Goal: Task Accomplishment & Management: Complete application form

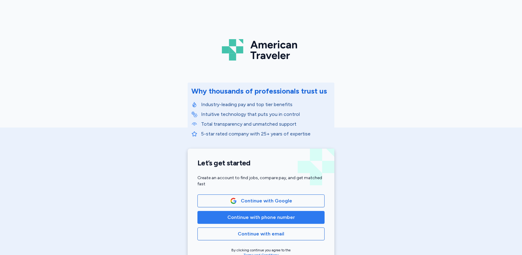
click at [241, 217] on span "Continue with phone number" at bounding box center [261, 217] width 68 height 7
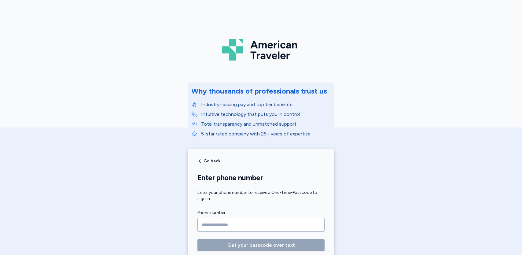
click at [207, 223] on input "Phone number" at bounding box center [260, 225] width 127 height 14
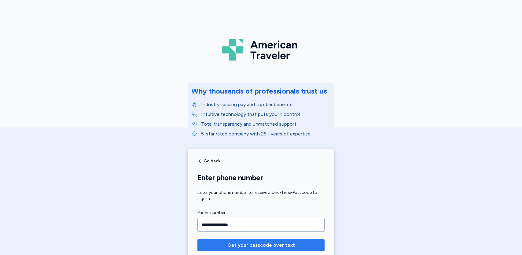
type input "**********"
click at [221, 245] on span "Get your passcode over text" at bounding box center [260, 244] width 117 height 7
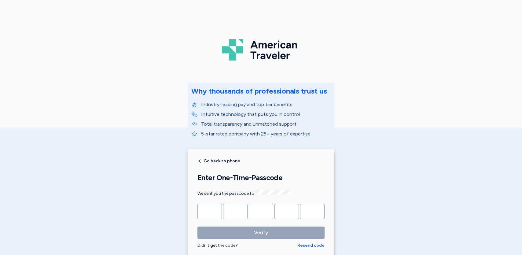
type input "*"
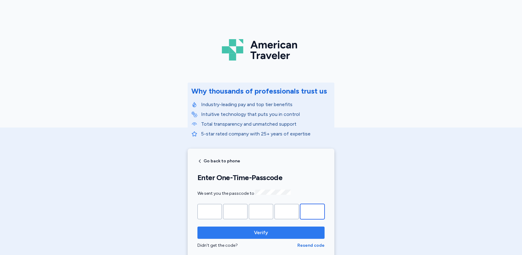
type input "*"
click at [241, 234] on span "Verify" at bounding box center [260, 232] width 117 height 7
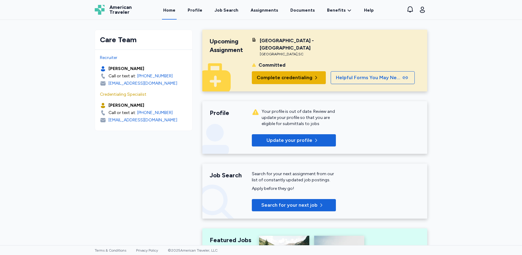
click at [284, 78] on span "Complete credentialing" at bounding box center [285, 77] width 56 height 7
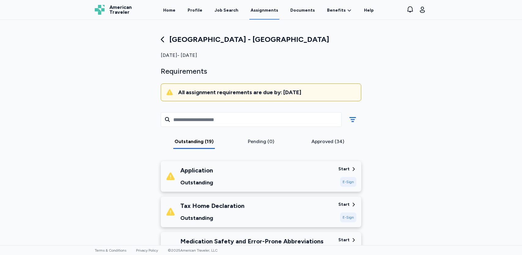
click at [340, 200] on div "Tax Home Declaration Outstanding Start E-Sign" at bounding box center [261, 211] width 200 height 31
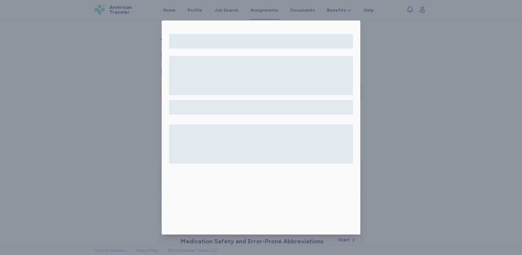
click at [405, 152] on div at bounding box center [261, 127] width 522 height 255
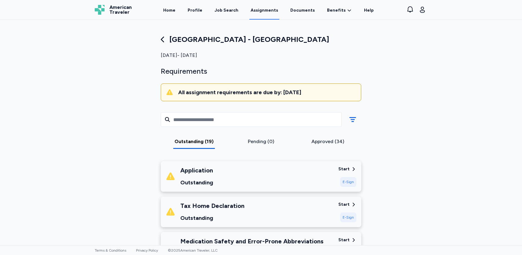
click at [340, 170] on div "Start" at bounding box center [343, 169] width 11 height 6
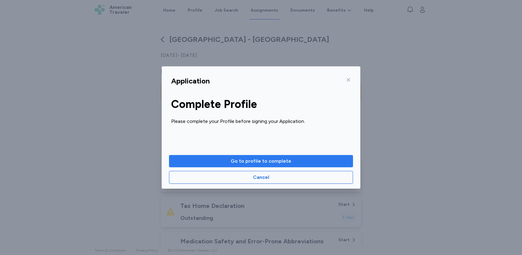
click at [288, 159] on span "Go to profile to complete" at bounding box center [261, 160] width 61 height 7
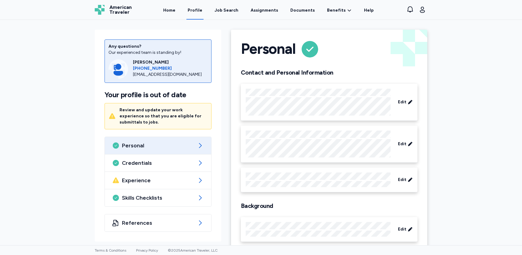
click at [166, 112] on div "Review and update your work experience so that you are eligible for submittals …" at bounding box center [163, 116] width 88 height 18
click at [199, 178] on icon at bounding box center [200, 180] width 3 height 5
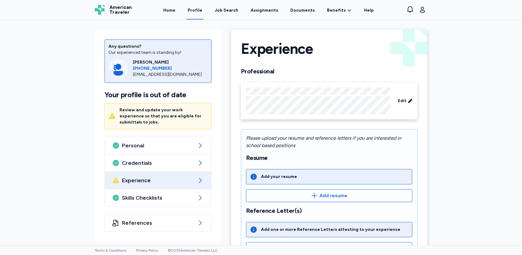
click at [199, 178] on icon at bounding box center [200, 180] width 3 height 5
click at [400, 101] on span "Edit" at bounding box center [402, 101] width 9 height 6
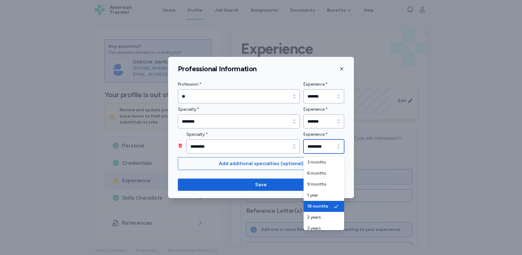
click at [340, 145] on icon "button" at bounding box center [339, 146] width 6 height 6
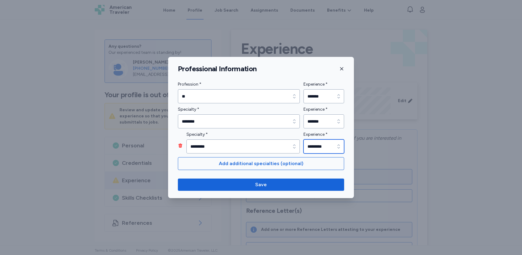
click at [340, 145] on icon "button" at bounding box center [339, 146] width 6 height 6
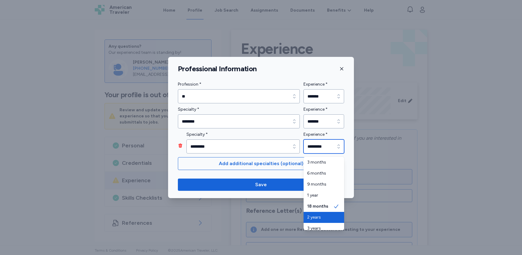
type input "*******"
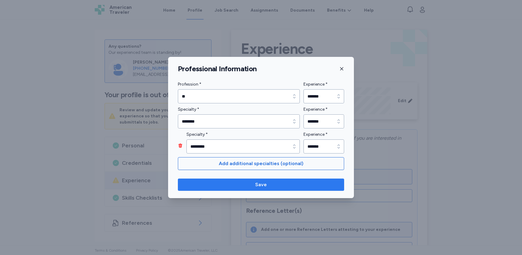
click at [271, 185] on span "Save" at bounding box center [261, 184] width 156 height 7
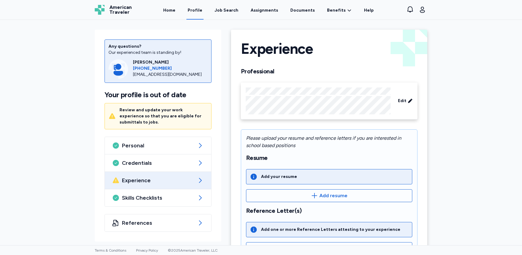
click at [473, 194] on div "Any questions? Our experienced team is standing by! [PERSON_NAME] [PHONE_NUMBER…" at bounding box center [261, 132] width 522 height 225
drag, startPoint x: 473, startPoint y: 194, endPoint x: 464, endPoint y: 135, distance: 60.4
click at [464, 135] on div "Any questions? Our experienced team is standing by! [PERSON_NAME] [PHONE_NUMBER…" at bounding box center [261, 132] width 522 height 225
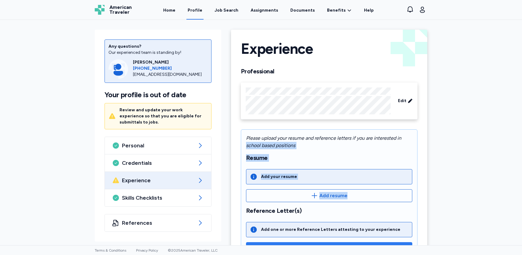
click at [369, 243] on button "Reference Letter(s)" at bounding box center [329, 248] width 166 height 13
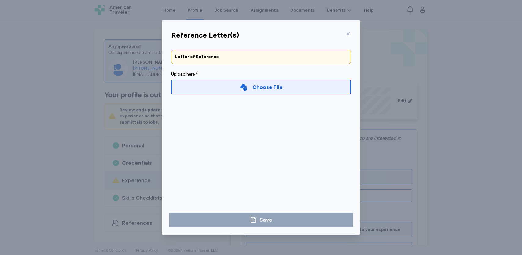
click at [348, 35] on icon at bounding box center [348, 33] width 5 height 5
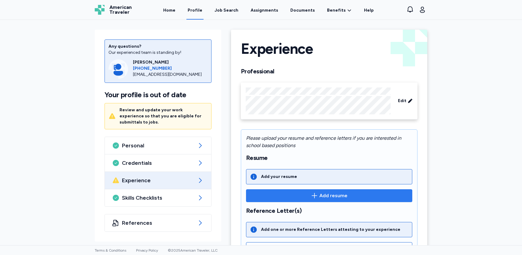
drag, startPoint x: 420, startPoint y: 165, endPoint x: 403, endPoint y: 190, distance: 30.8
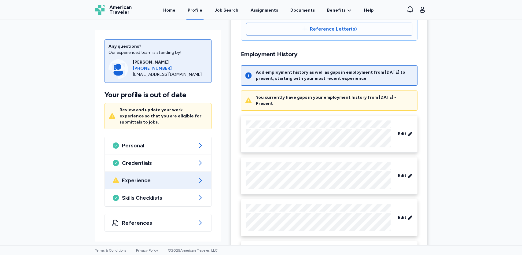
scroll to position [265, 0]
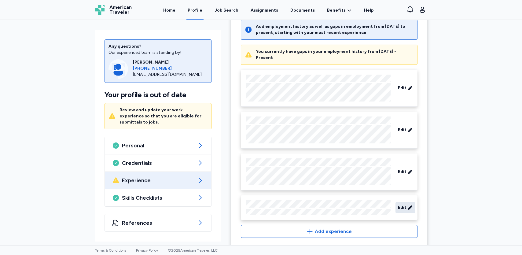
click at [403, 204] on span "Edit" at bounding box center [402, 207] width 9 height 6
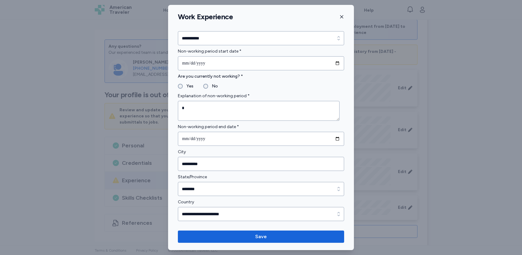
scroll to position [17, 0]
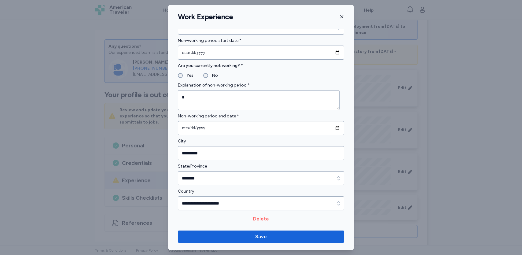
click at [246, 216] on span "Delete" at bounding box center [261, 218] width 166 height 7
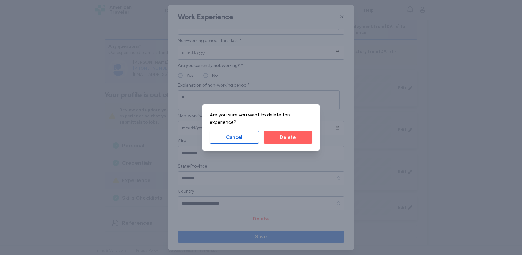
click at [285, 140] on span "Delete" at bounding box center [288, 137] width 16 height 7
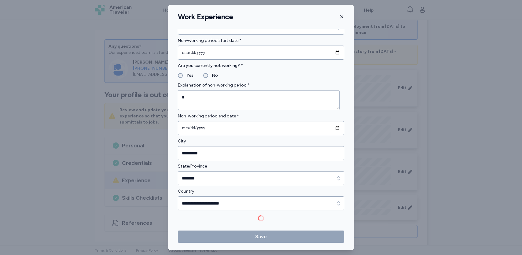
scroll to position [236, 0]
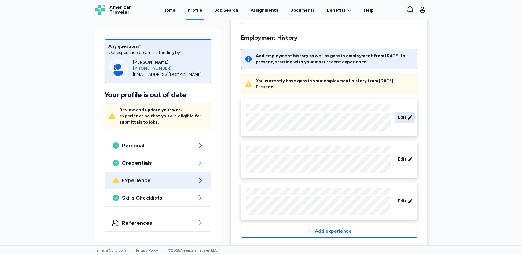
click at [401, 112] on div "Edit" at bounding box center [405, 117] width 20 height 11
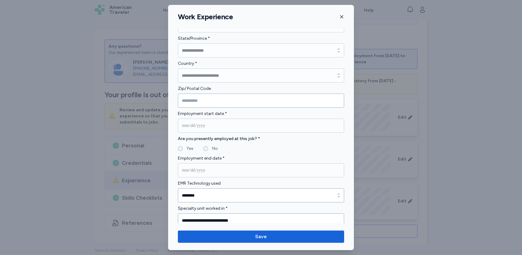
scroll to position [275, 0]
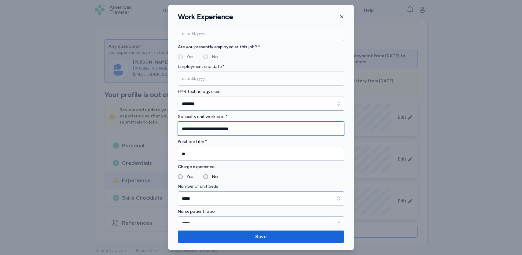
click at [243, 130] on input "**********" at bounding box center [261, 129] width 166 height 14
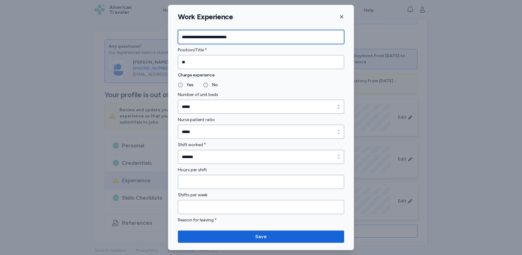
type input "**********"
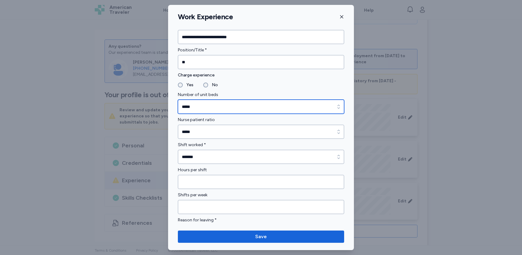
click at [196, 103] on input "*****" at bounding box center [261, 107] width 166 height 14
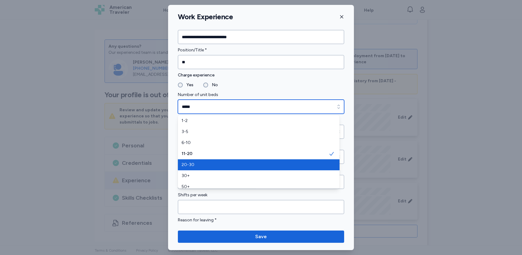
type input "*****"
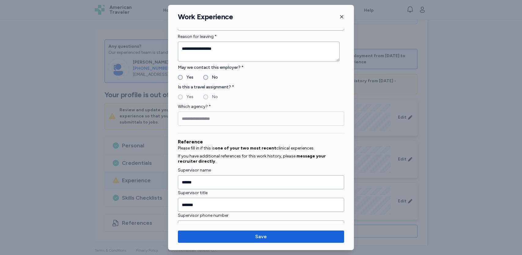
scroll to position [626, 0]
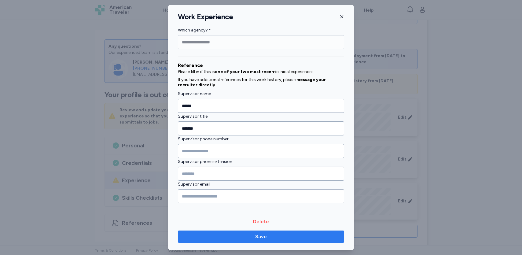
click at [266, 234] on span "Save" at bounding box center [261, 236] width 12 height 7
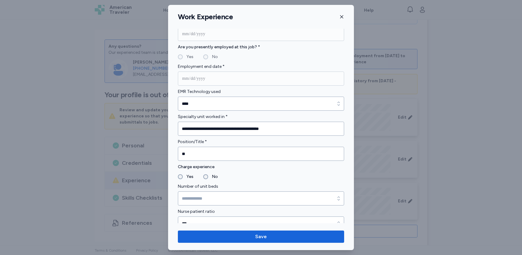
scroll to position [367, 0]
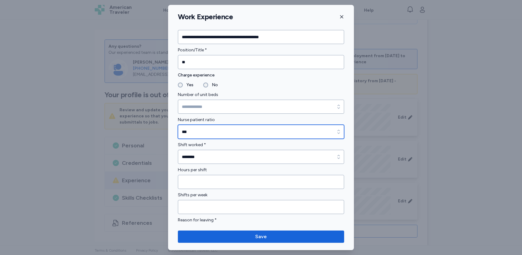
click at [336, 132] on icon "button" at bounding box center [339, 132] width 6 height 6
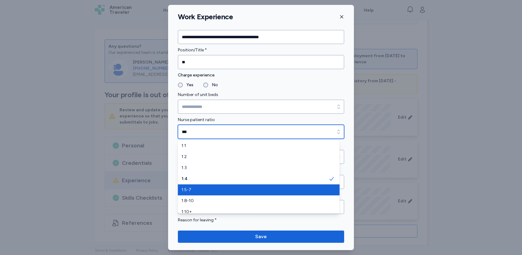
type input "*****"
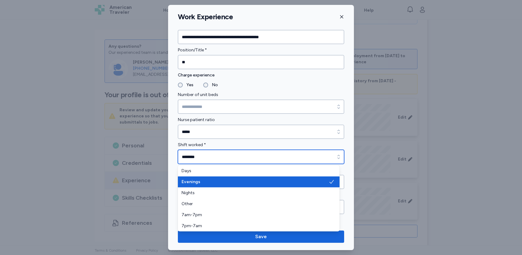
click at [336, 157] on icon "button" at bounding box center [339, 157] width 6 height 6
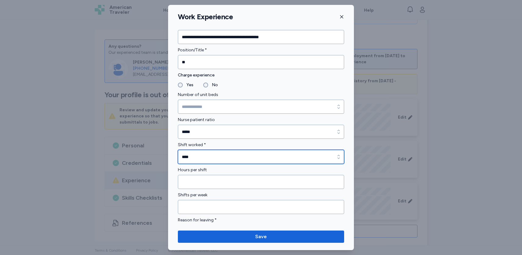
click at [336, 158] on icon "button" at bounding box center [339, 157] width 6 height 6
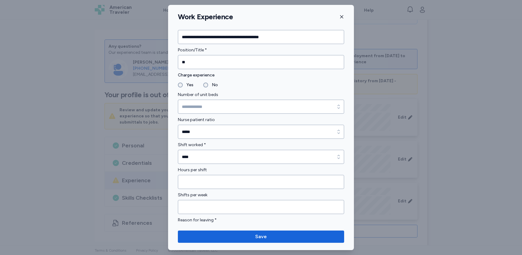
click at [326, 144] on div "Shift worked * ****" at bounding box center [261, 152] width 166 height 23
drag, startPoint x: 299, startPoint y: 20, endPoint x: 214, endPoint y: 17, distance: 85.0
click at [214, 17] on div "Work Experience" at bounding box center [261, 16] width 186 height 9
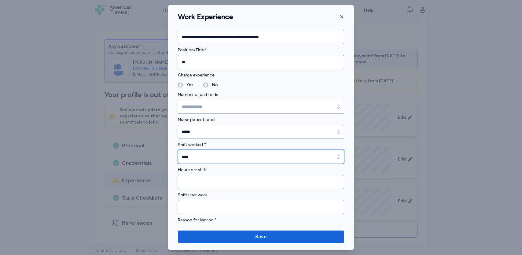
click at [336, 154] on icon "button" at bounding box center [339, 157] width 6 height 6
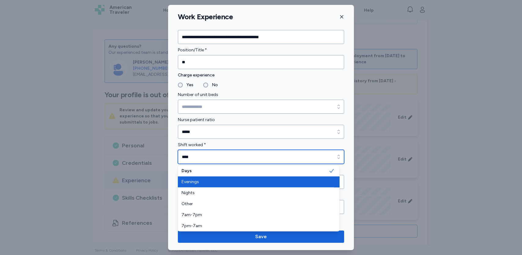
type input "********"
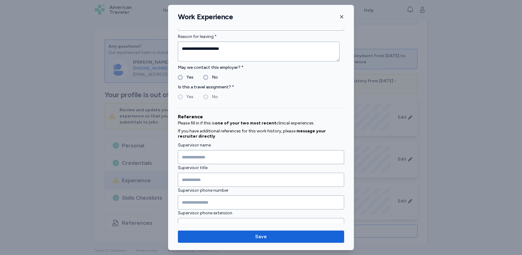
scroll to position [601, 0]
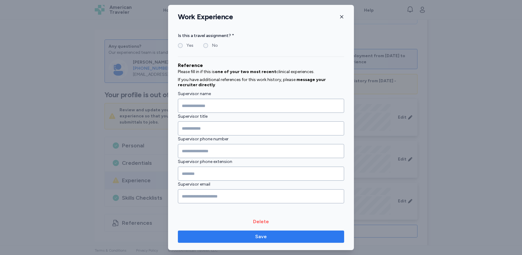
click at [254, 236] on span "Save" at bounding box center [261, 236] width 156 height 7
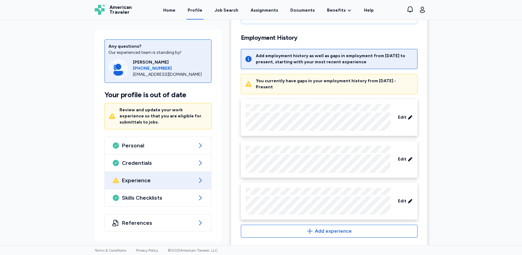
click at [266, 189] on div at bounding box center [318, 201] width 145 height 27
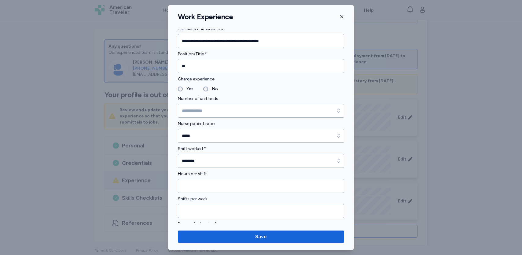
scroll to position [367, 0]
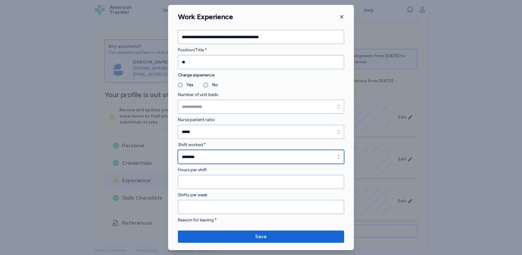
click at [317, 157] on input "********" at bounding box center [261, 157] width 166 height 14
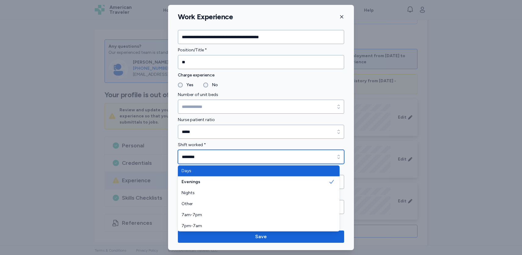
type input "****"
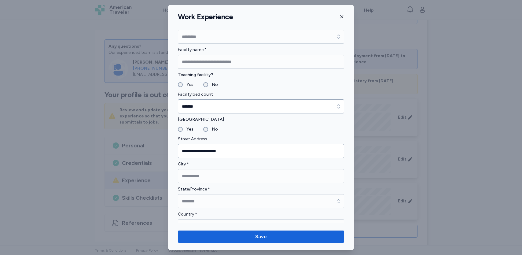
scroll to position [0, 0]
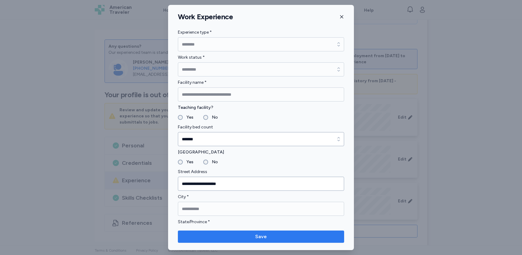
click at [263, 238] on span "Save" at bounding box center [261, 236] width 12 height 7
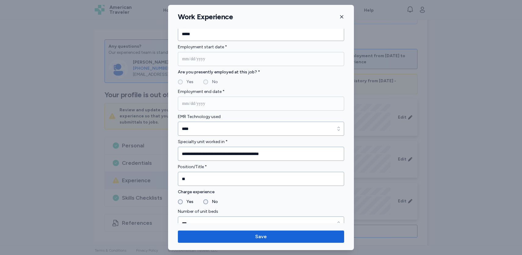
scroll to position [367, 0]
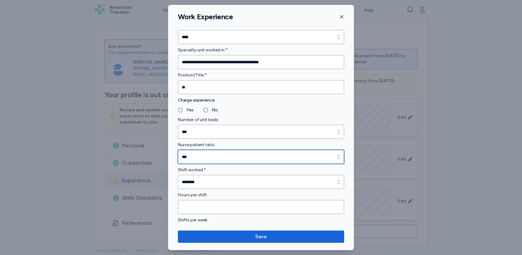
click at [336, 155] on icon "button" at bounding box center [339, 157] width 6 height 6
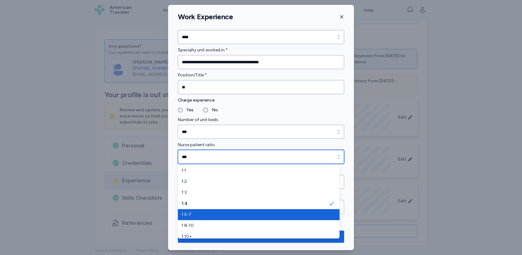
type input "*****"
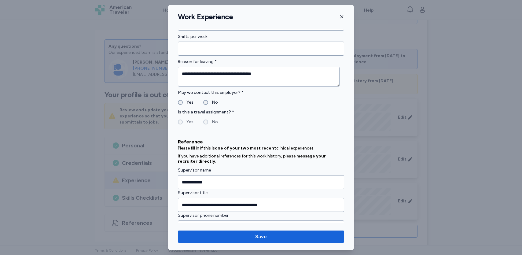
scroll to position [626, 0]
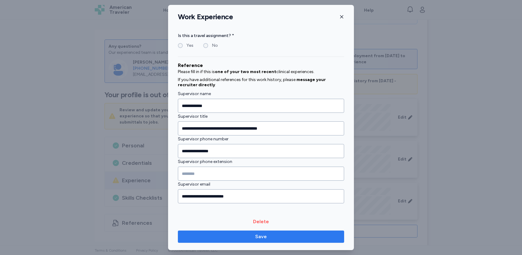
click at [254, 236] on span "Save" at bounding box center [261, 236] width 156 height 7
click at [251, 231] on button "Save" at bounding box center [261, 236] width 166 height 12
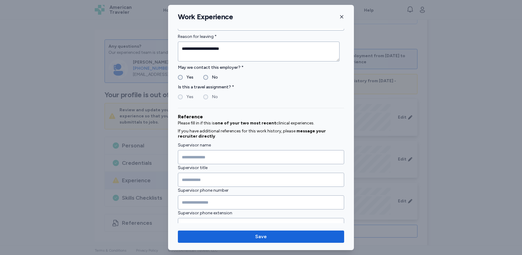
scroll to position [601, 0]
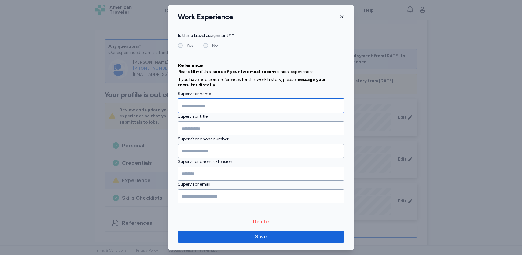
click at [197, 105] on input "Supervisor name" at bounding box center [261, 106] width 166 height 14
type input "**********"
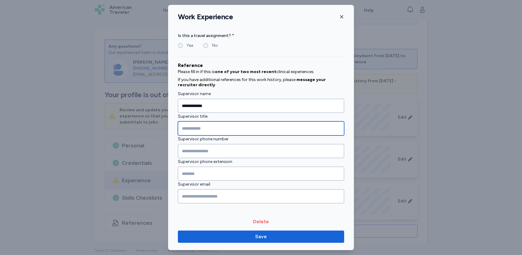
click at [204, 128] on input "Supervisor title" at bounding box center [261, 128] width 166 height 14
type input "*"
type input "**********"
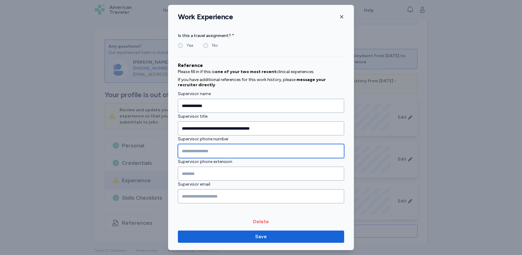
click at [196, 149] on input "Supervisor phone number" at bounding box center [261, 151] width 166 height 14
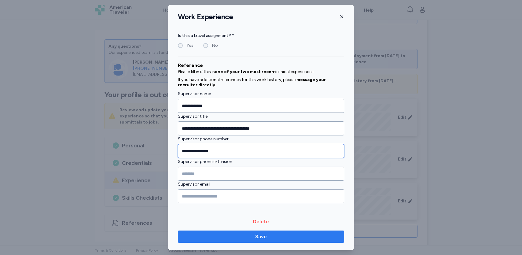
type input "**********"
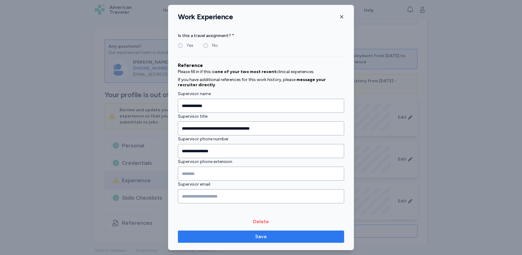
click at [241, 239] on span "Save" at bounding box center [261, 236] width 156 height 7
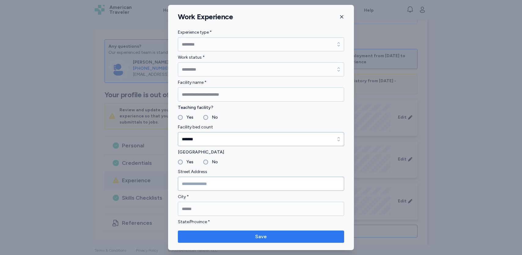
click at [295, 237] on span "Save" at bounding box center [261, 236] width 156 height 7
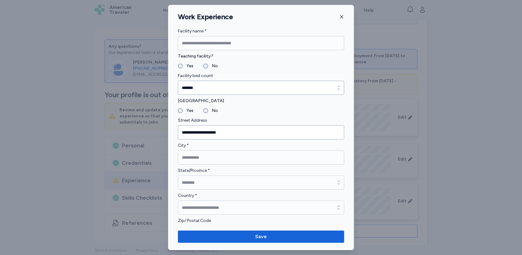
scroll to position [0, 0]
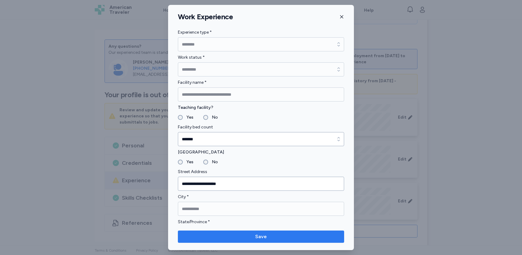
click at [251, 236] on span "Save" at bounding box center [261, 236] width 156 height 7
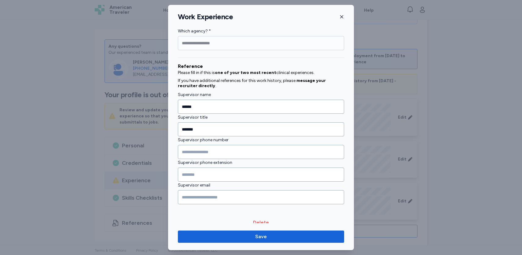
scroll to position [626, 0]
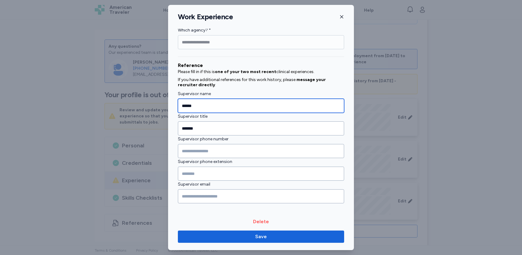
click at [196, 103] on input "******" at bounding box center [261, 106] width 166 height 14
type input "*"
type input "*********"
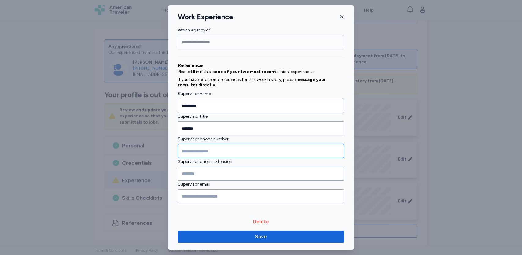
drag, startPoint x: 194, startPoint y: 152, endPoint x: 194, endPoint y: 149, distance: 3.4
click at [194, 152] on input "Supervisor phone number" at bounding box center [261, 151] width 166 height 14
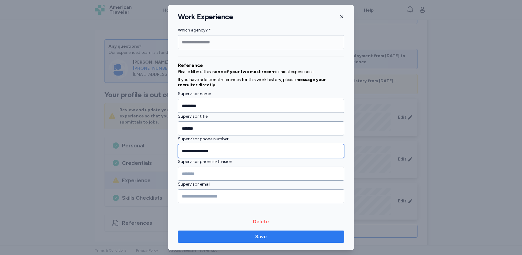
type input "**********"
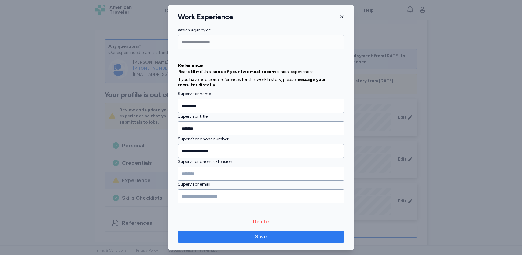
click at [242, 237] on span "Save" at bounding box center [261, 236] width 156 height 7
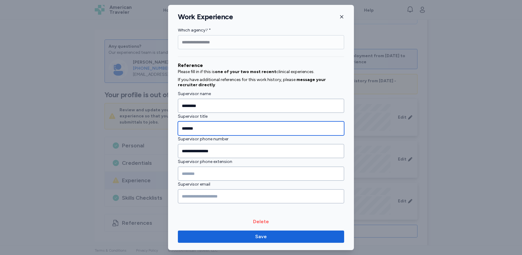
click at [214, 125] on input "*******" at bounding box center [261, 128] width 166 height 14
type input "*"
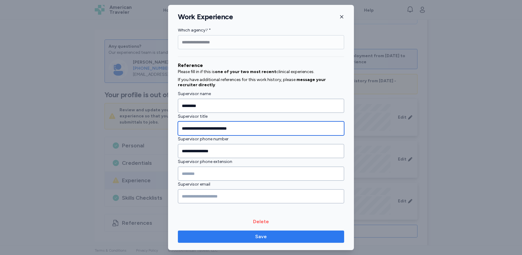
type input "**********"
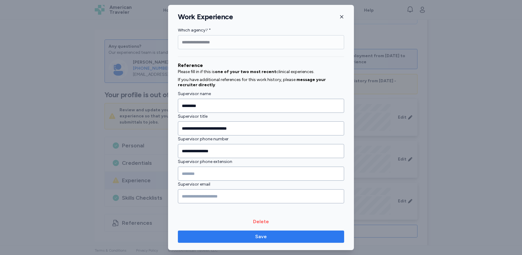
click at [268, 240] on button "Save" at bounding box center [261, 236] width 166 height 12
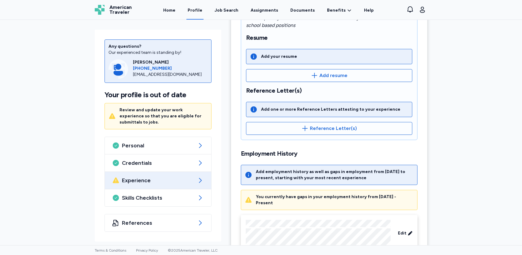
scroll to position [0, 0]
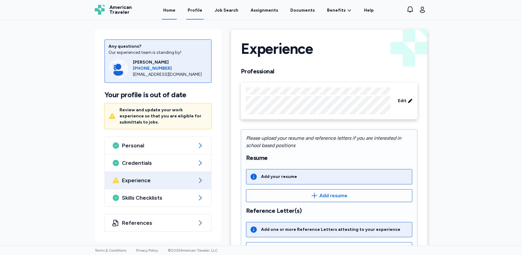
click at [175, 11] on link "Home" at bounding box center [169, 10] width 15 height 19
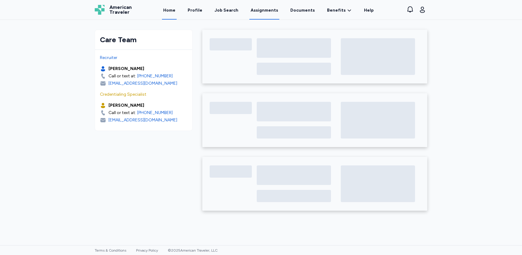
click at [268, 10] on link "Assignments" at bounding box center [264, 10] width 30 height 19
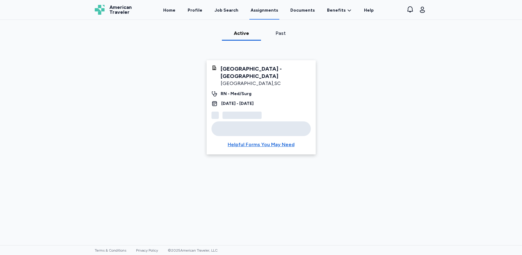
click at [229, 68] on div "[GEOGRAPHIC_DATA] - [GEOGRAPHIC_DATA]" at bounding box center [266, 72] width 90 height 15
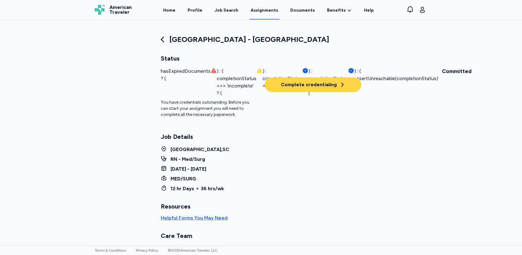
click at [308, 85] on div "Complete credentialing" at bounding box center [313, 84] width 64 height 7
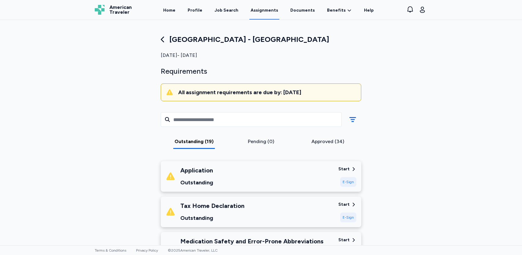
click at [341, 169] on div "Start" at bounding box center [343, 169] width 11 height 6
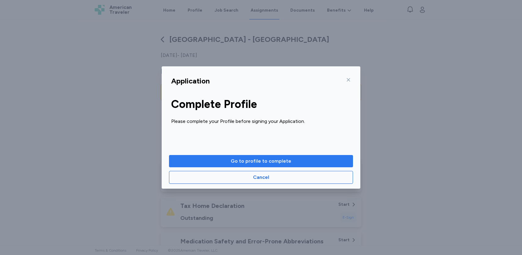
click at [269, 162] on span "Go to profile to complete" at bounding box center [261, 160] width 61 height 7
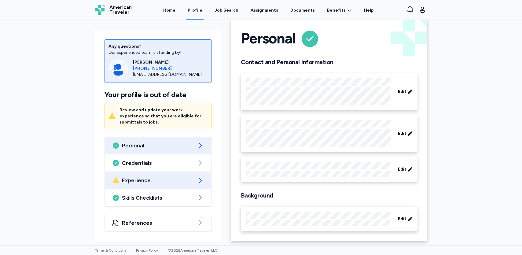
scroll to position [11, 0]
click at [196, 177] on icon at bounding box center [199, 180] width 7 height 7
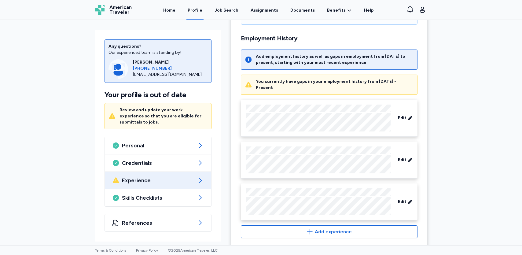
scroll to position [236, 0]
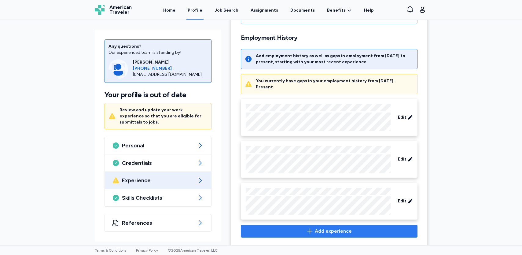
click at [344, 227] on span "Add experience" at bounding box center [333, 230] width 37 height 7
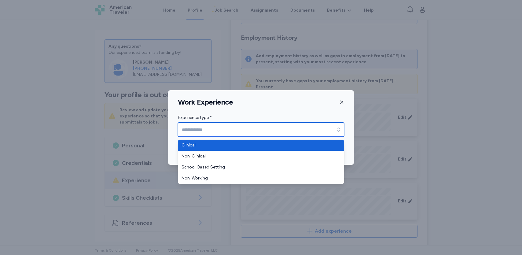
click at [342, 130] on div "button" at bounding box center [338, 130] width 11 height 14
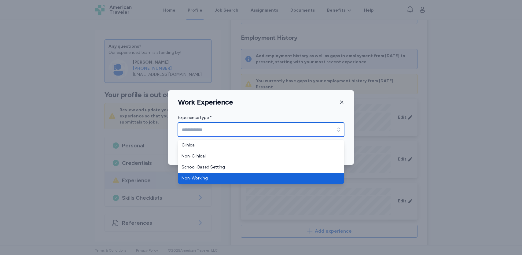
type input "**********"
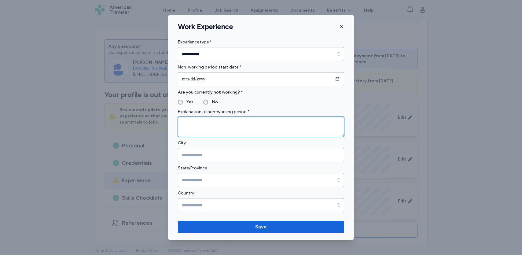
click at [208, 126] on textarea at bounding box center [261, 127] width 166 height 20
click at [223, 125] on textarea "**********" at bounding box center [261, 127] width 166 height 20
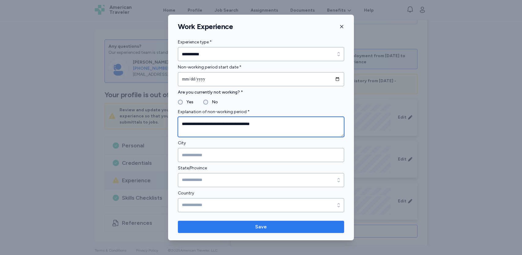
type textarea "**********"
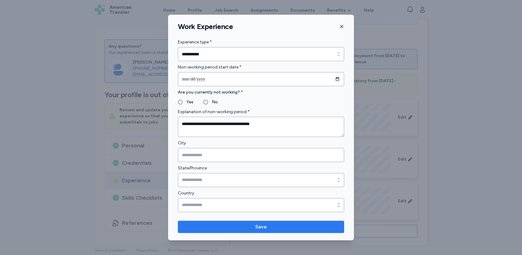
click at [244, 226] on span "Save" at bounding box center [261, 226] width 156 height 7
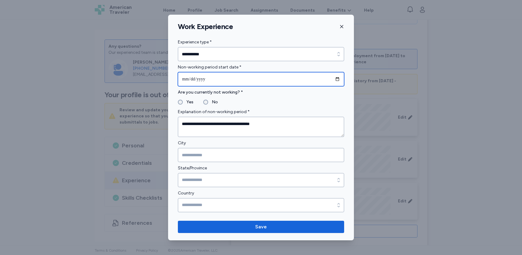
click at [221, 81] on input "date" at bounding box center [261, 79] width 166 height 14
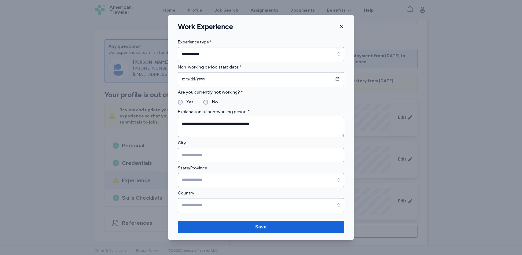
drag, startPoint x: 299, startPoint y: 18, endPoint x: 257, endPoint y: 16, distance: 42.2
click at [257, 16] on div "**********" at bounding box center [261, 127] width 186 height 225
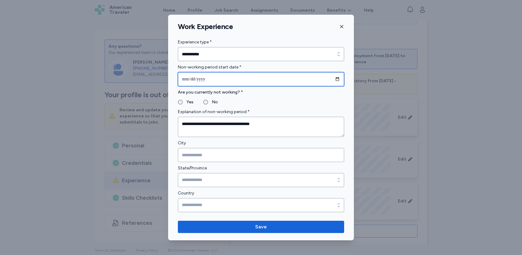
click at [246, 78] on input "date" at bounding box center [261, 79] width 166 height 14
click at [337, 80] on input "date" at bounding box center [261, 79] width 166 height 14
type input "**********"
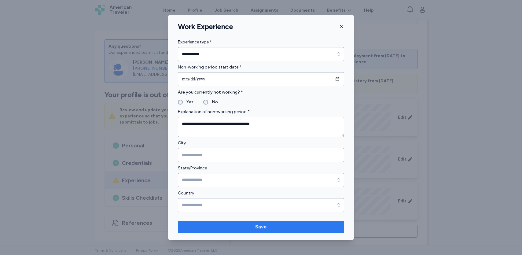
click at [223, 225] on span "Save" at bounding box center [261, 226] width 156 height 7
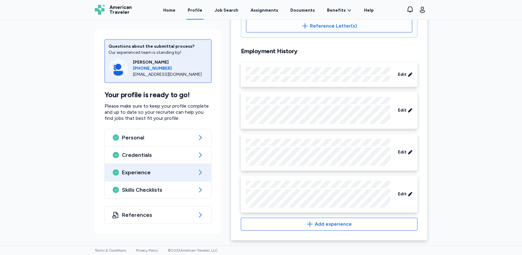
scroll to position [222, 0]
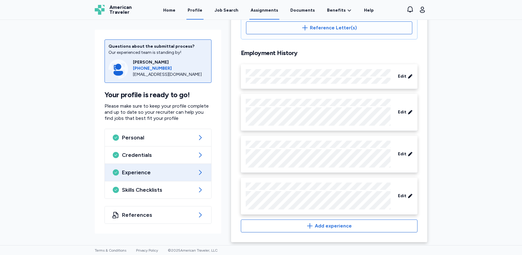
drag, startPoint x: 268, startPoint y: 13, endPoint x: 257, endPoint y: 6, distance: 12.7
click at [268, 13] on link "Assignments" at bounding box center [264, 10] width 30 height 19
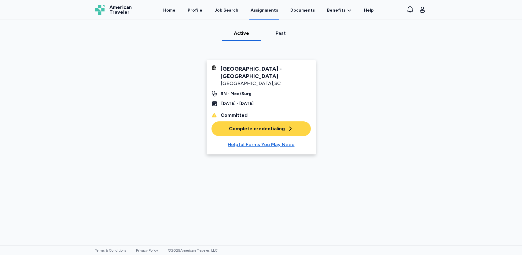
click at [256, 125] on div "Complete credentialing" at bounding box center [261, 128] width 64 height 7
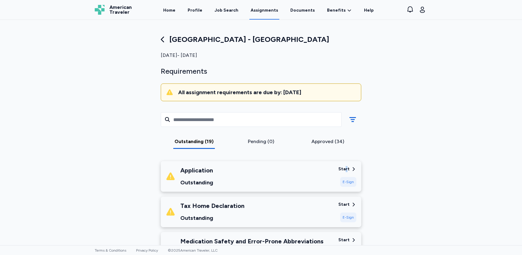
click at [344, 167] on div "Start" at bounding box center [343, 169] width 11 height 6
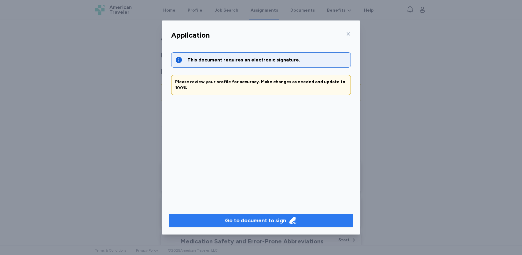
click at [239, 218] on div "Go to document to sign" at bounding box center [255, 220] width 61 height 9
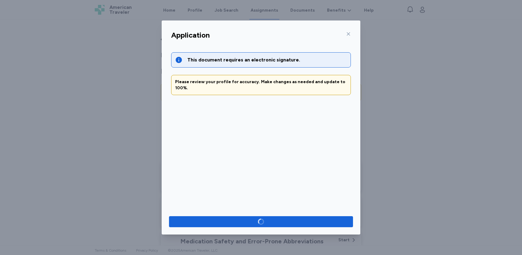
click at [350, 35] on icon at bounding box center [348, 33] width 5 height 5
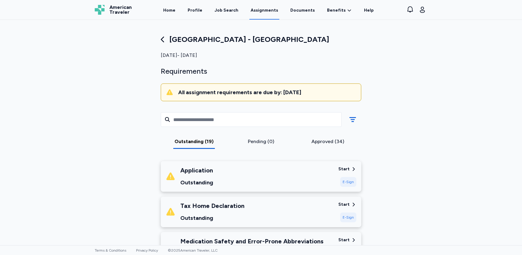
scroll to position [92, 0]
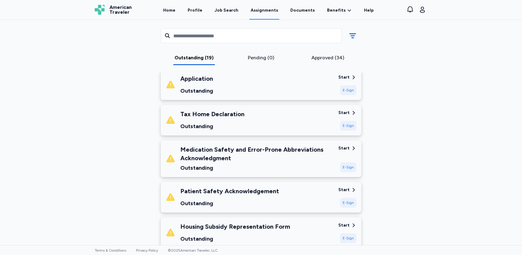
click at [342, 111] on div "Start" at bounding box center [343, 113] width 11 height 6
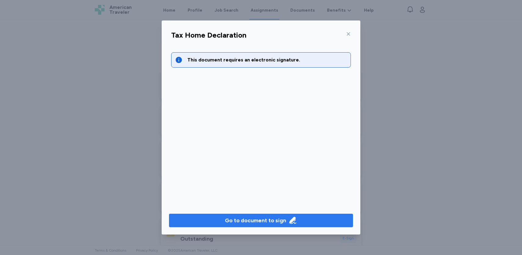
drag, startPoint x: 265, startPoint y: 221, endPoint x: 279, endPoint y: 225, distance: 15.1
click at [264, 222] on div "Go to document to sign" at bounding box center [255, 220] width 61 height 9
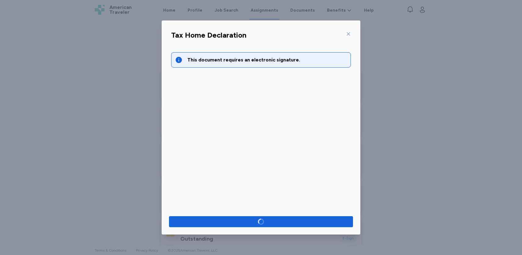
click at [348, 31] on icon at bounding box center [348, 33] width 5 height 5
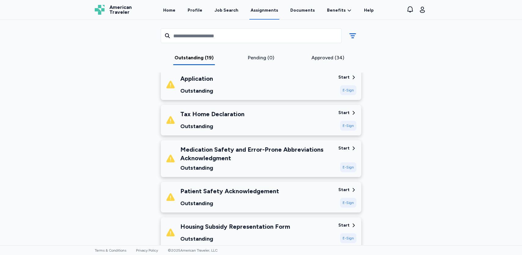
click at [342, 125] on div "E-Sign" at bounding box center [348, 126] width 16 height 10
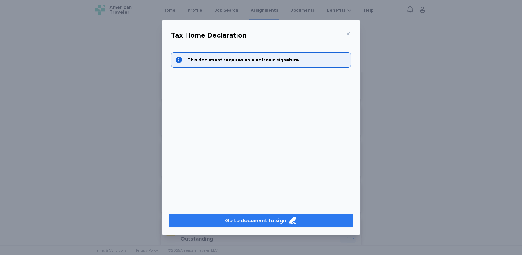
click at [237, 218] on div "Go to document to sign" at bounding box center [255, 220] width 61 height 9
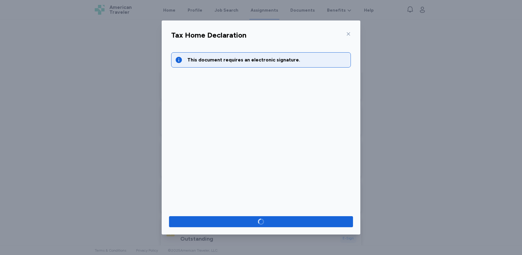
click at [350, 34] on icon at bounding box center [348, 33] width 5 height 5
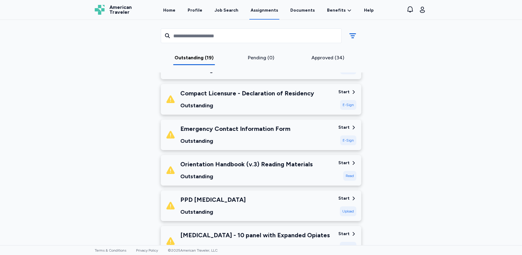
scroll to position [458, 0]
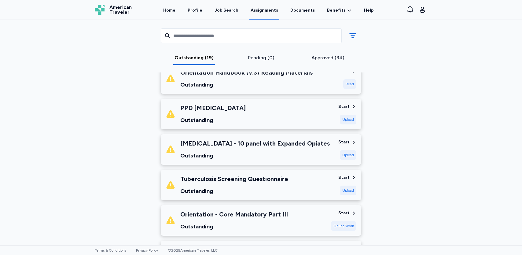
click at [342, 105] on div "Start" at bounding box center [343, 107] width 11 height 6
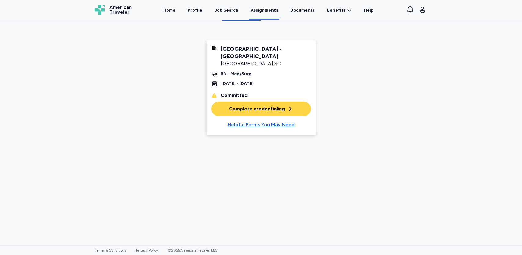
scroll to position [20, 0]
click at [240, 105] on div "Complete credentialing" at bounding box center [261, 108] width 64 height 7
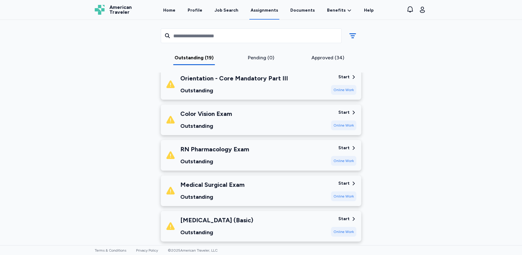
scroll to position [594, 0]
click at [341, 112] on div "Start" at bounding box center [343, 113] width 11 height 6
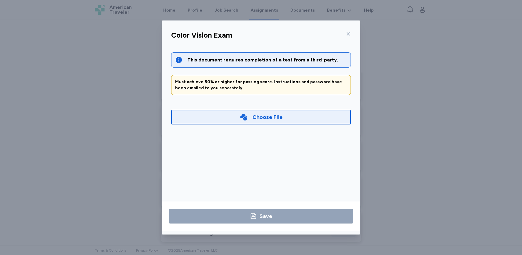
click at [282, 118] on div "Choose File" at bounding box center [267, 117] width 30 height 9
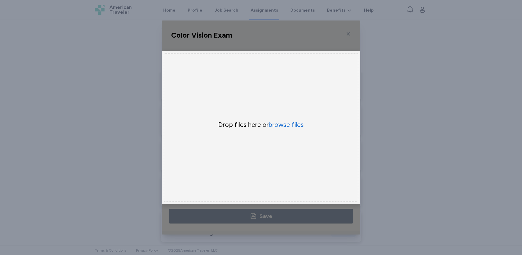
click at [466, 84] on div "Color Vision Exam This document requires completion of a test from a third-part…" at bounding box center [261, 127] width 522 height 255
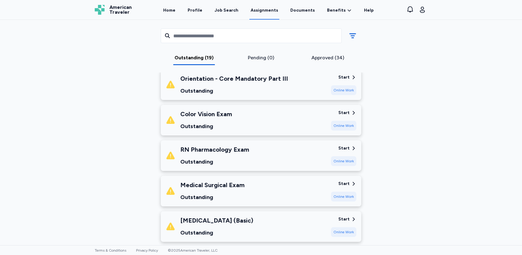
click at [344, 124] on div "Online Work" at bounding box center [343, 126] width 25 height 10
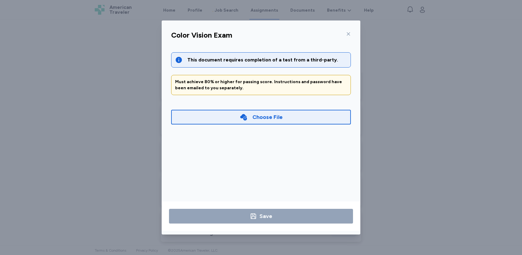
click at [262, 62] on div "This document requires completion of a test from a third-party." at bounding box center [267, 59] width 160 height 7
click at [348, 32] on icon at bounding box center [348, 33] width 5 height 5
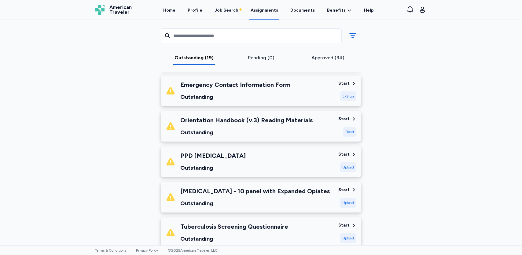
scroll to position [319, 0]
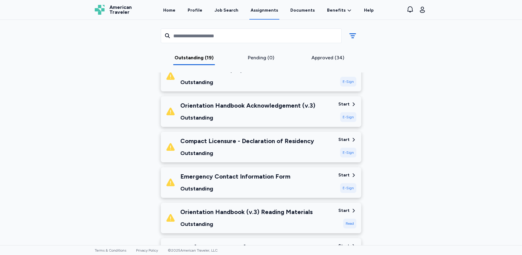
click at [341, 137] on div "Start" at bounding box center [343, 140] width 11 height 6
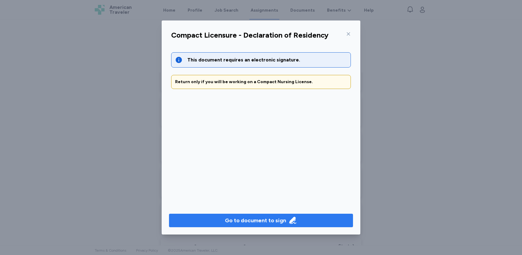
click at [255, 220] on div "Go to document to sign" at bounding box center [255, 220] width 61 height 9
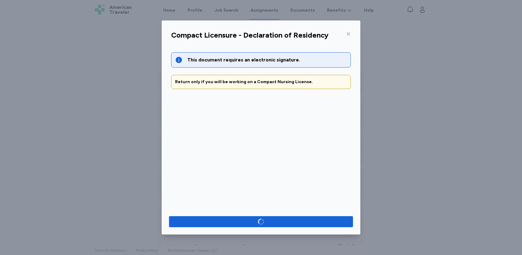
click at [347, 33] on icon at bounding box center [348, 33] width 5 height 5
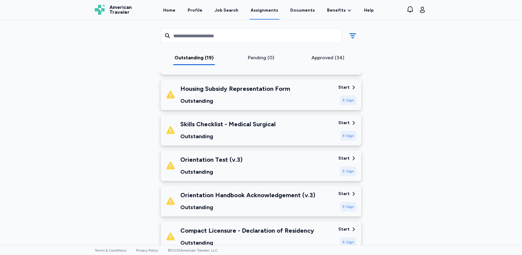
scroll to position [44, 0]
